Goal: Information Seeking & Learning: Learn about a topic

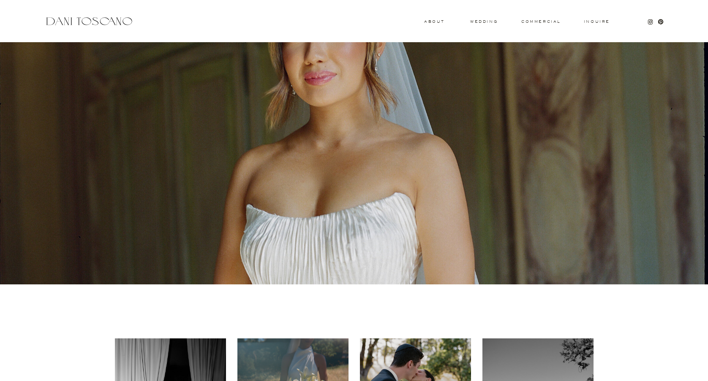
scroll to position [54, 0]
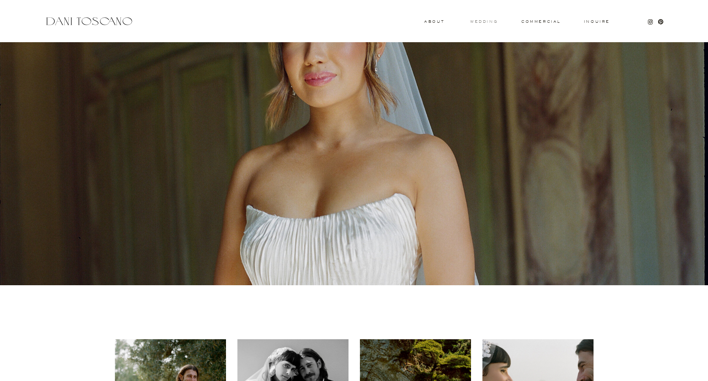
click at [486, 23] on h3 "wedding" at bounding box center [483, 21] width 27 height 3
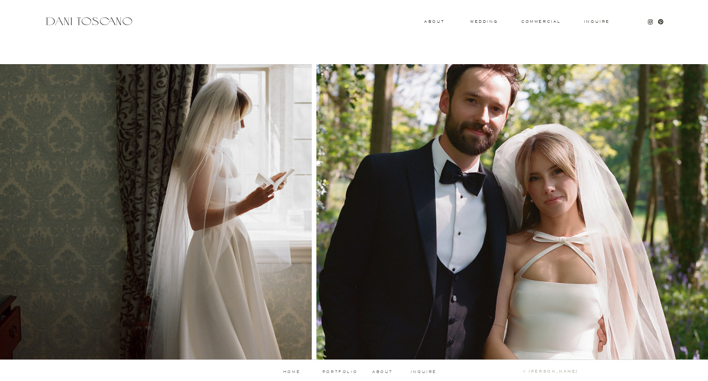
scroll to position [792, 0]
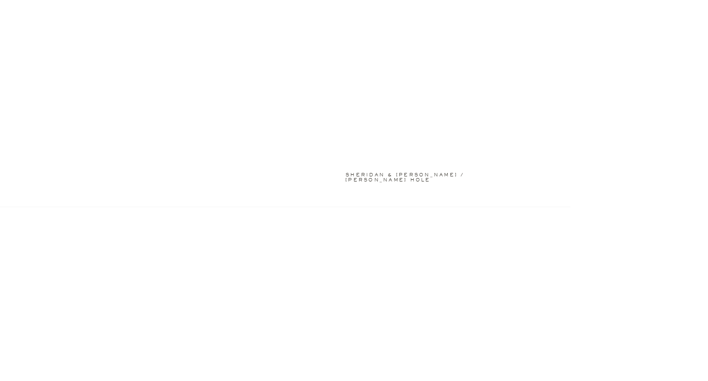
scroll to position [545, 0]
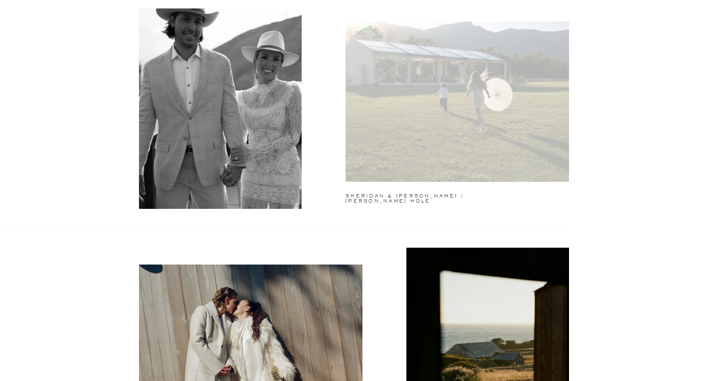
click at [398, 131] on div at bounding box center [456, 102] width 223 height 160
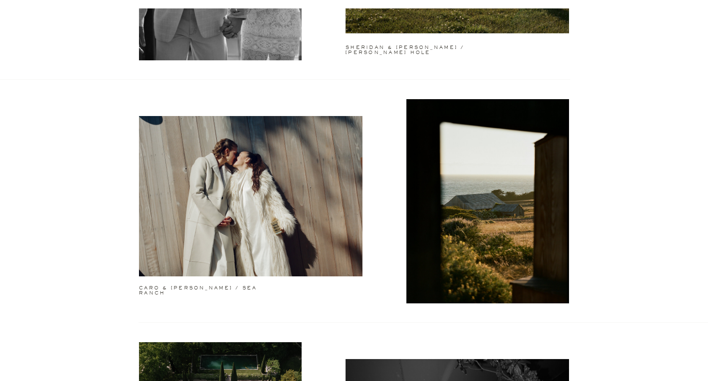
scroll to position [749, 0]
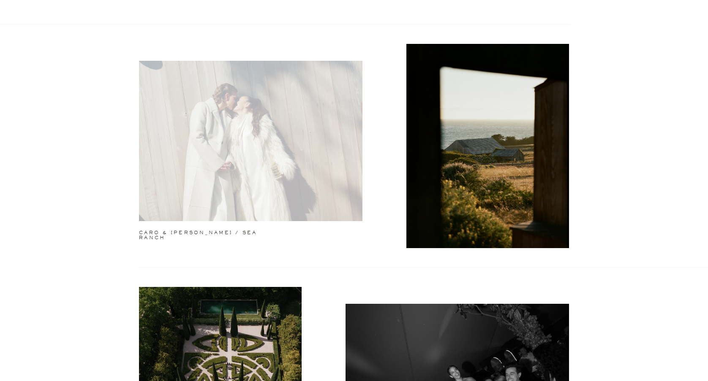
click at [289, 154] on div at bounding box center [250, 141] width 223 height 160
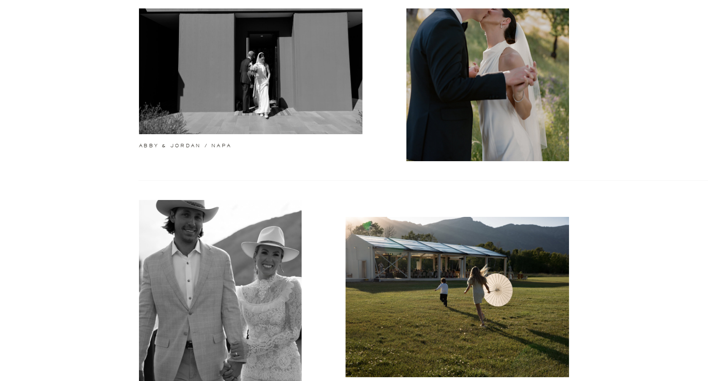
scroll to position [289, 0]
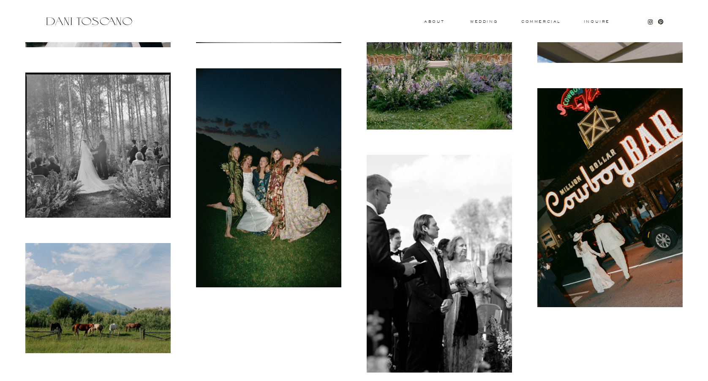
scroll to position [8339, 0]
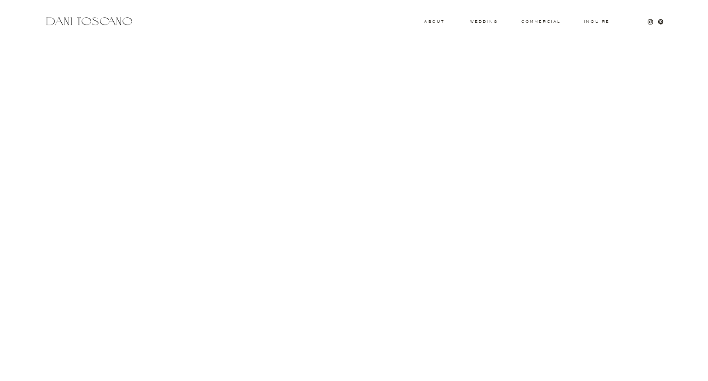
scroll to position [3425, 0]
